Goal: Task Accomplishment & Management: Complete application form

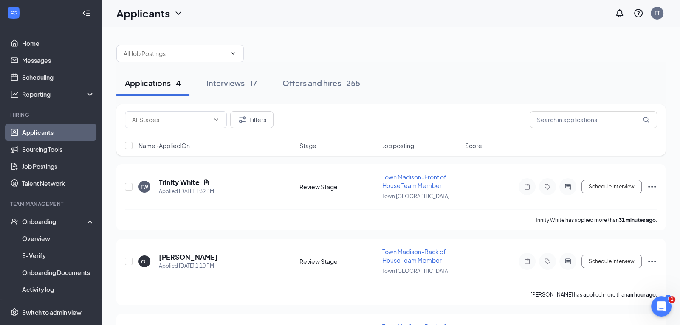
click at [152, 85] on div "Applications · 4" at bounding box center [153, 83] width 56 height 11
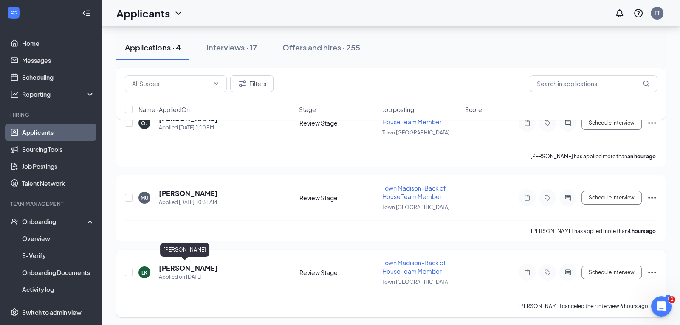
click at [172, 264] on h5 "[PERSON_NAME]" at bounding box center [188, 268] width 59 height 9
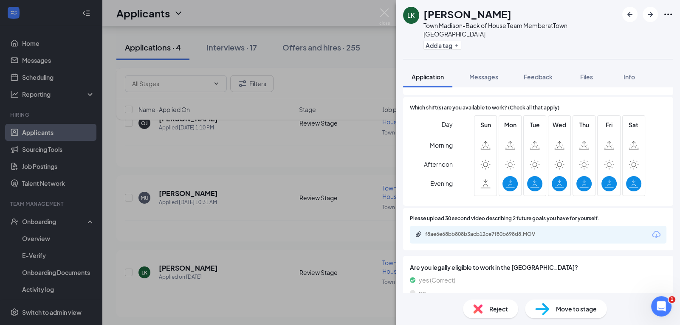
scroll to position [517, 0]
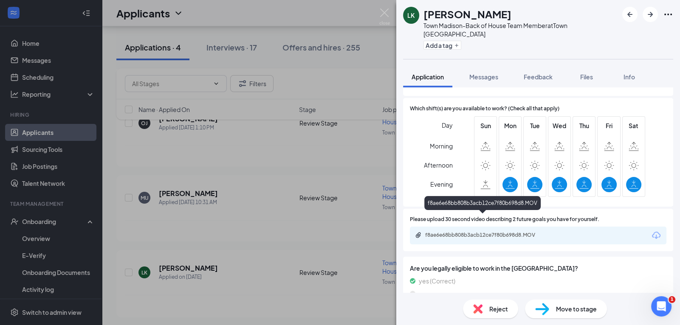
click at [462, 232] on div "f8ae6e68bb808b3acb12ce7f80b698d8.MOV" at bounding box center [484, 235] width 119 height 7
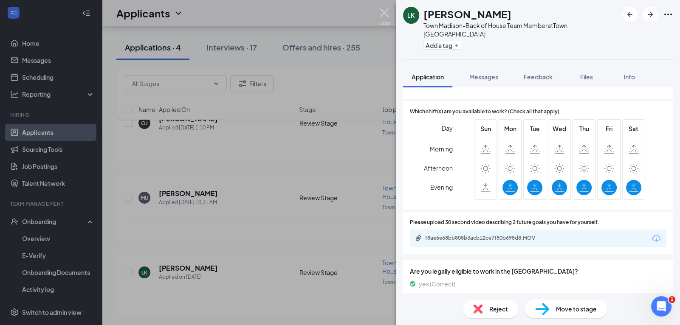
click at [386, 11] on img at bounding box center [384, 16] width 11 height 17
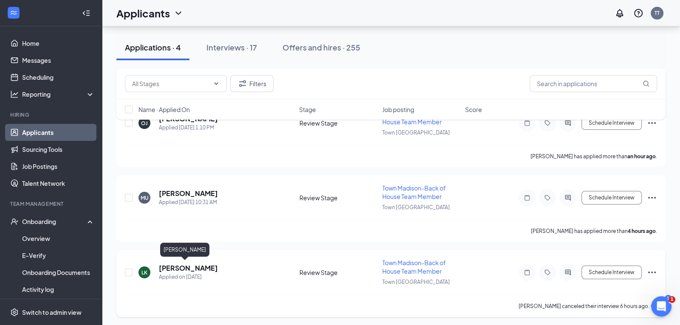
click at [168, 266] on h5 "[PERSON_NAME]" at bounding box center [188, 268] width 59 height 9
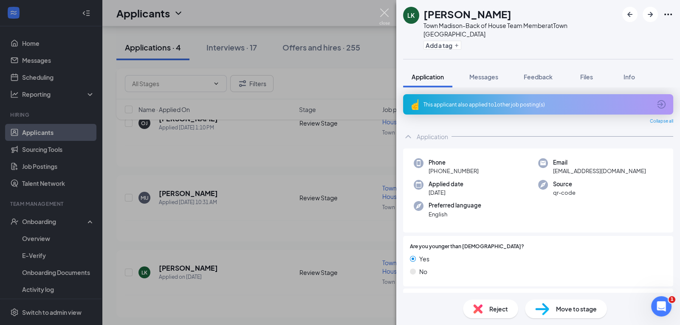
click at [386, 14] on img at bounding box center [384, 16] width 11 height 17
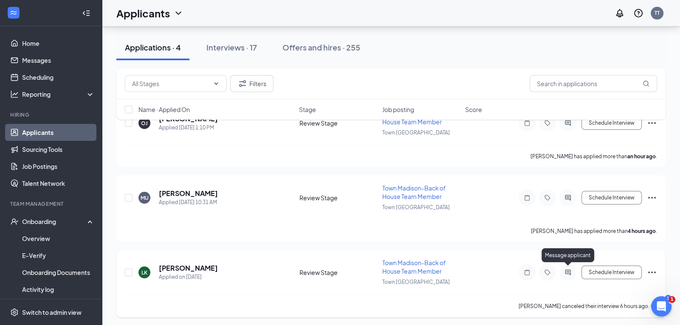
click at [567, 272] on icon "ActiveChat" at bounding box center [568, 272] width 10 height 7
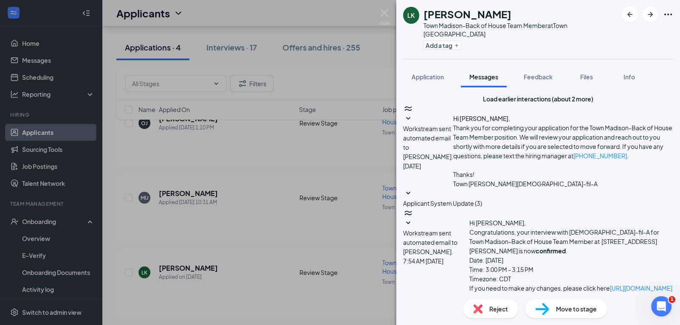
scroll to position [180, 0]
click at [383, 14] on img at bounding box center [384, 16] width 11 height 17
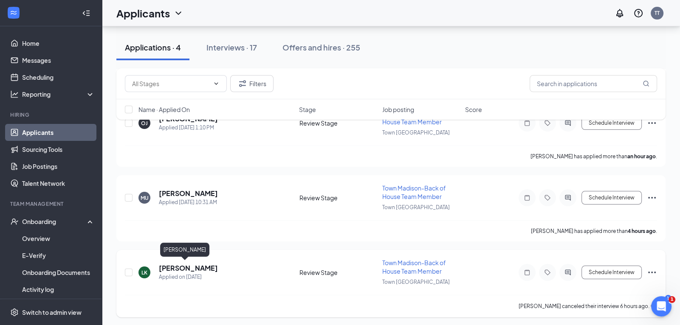
click at [171, 266] on h5 "[PERSON_NAME]" at bounding box center [188, 268] width 59 height 9
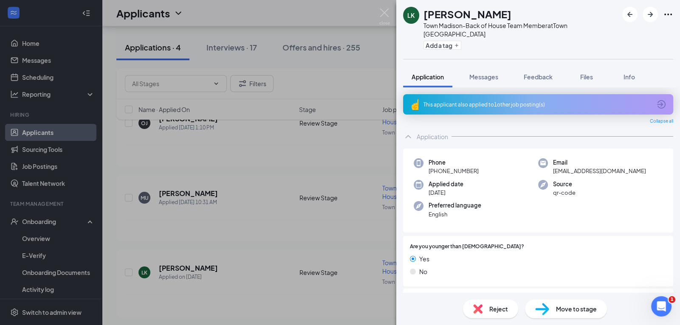
click at [559, 311] on span "Move to stage" at bounding box center [576, 308] width 41 height 9
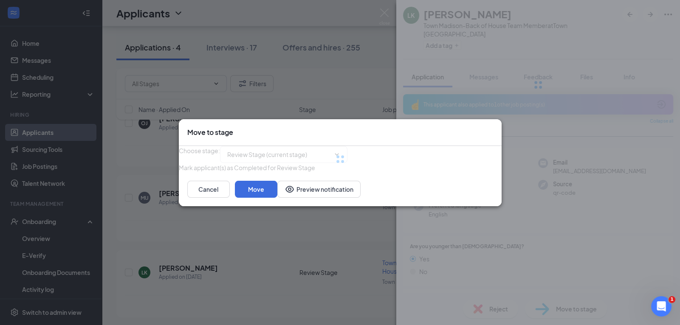
type input "Onsite Interview (next stage)"
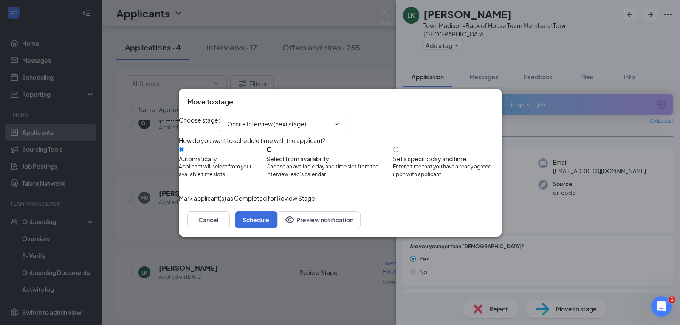
click at [272, 147] on input "Select from availability Choose an available day and time slot from the intervi…" at bounding box center [269, 150] width 6 height 6
radio input "true"
radio input "false"
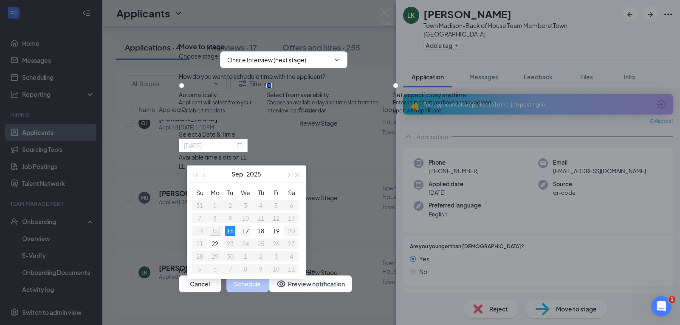
click at [247, 229] on div "17" at bounding box center [245, 231] width 10 height 10
type input "[DATE]"
click at [341, 218] on div "9:00AM - 9:15AM" at bounding box center [260, 213] width 163 height 9
click at [269, 279] on button "Schedule" at bounding box center [247, 284] width 42 height 17
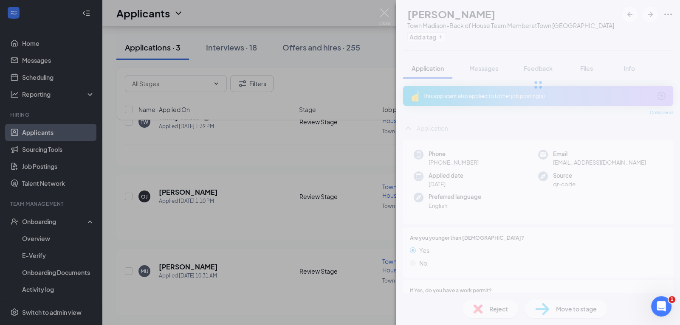
scroll to position [62, 0]
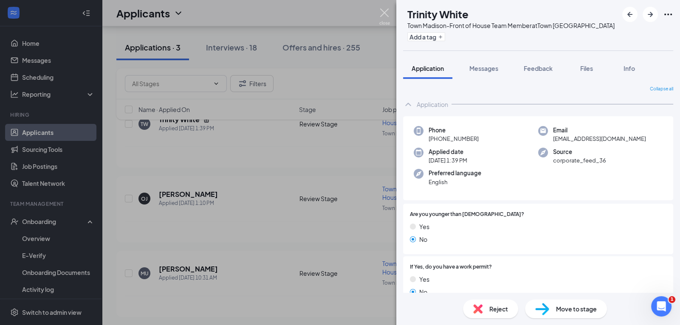
click at [383, 13] on img at bounding box center [384, 16] width 11 height 17
